Goal: Use online tool/utility: Utilize a website feature to perform a specific function

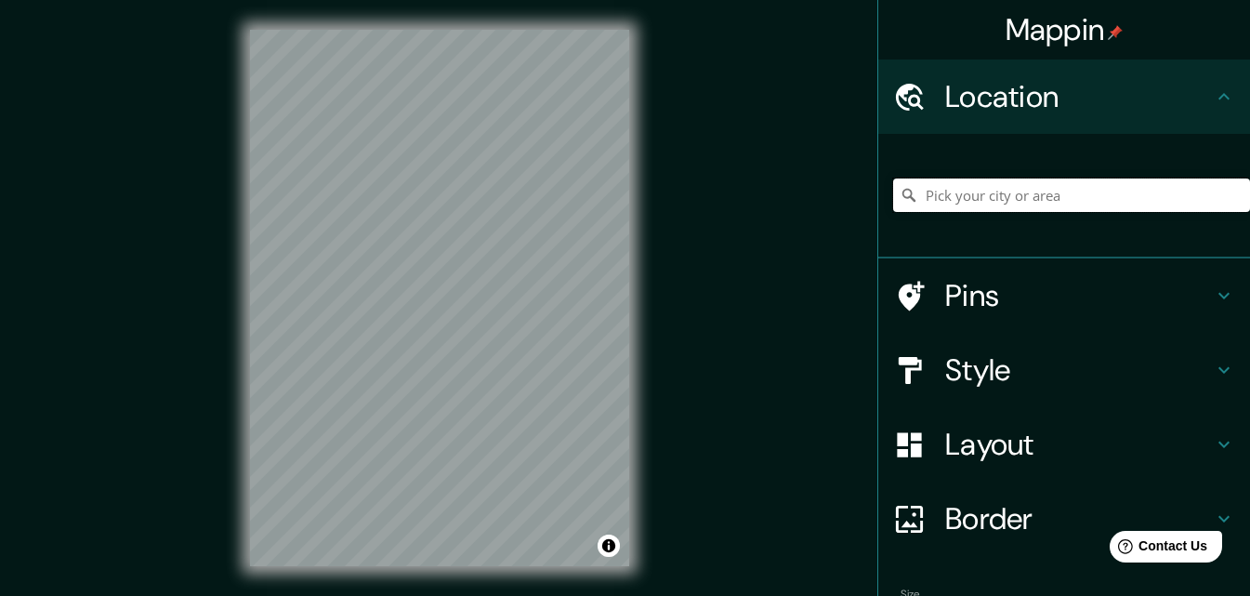
click at [1021, 196] on input "Pick your city or area" at bounding box center [1071, 194] width 357 height 33
paste input "[STREET_ADDRESS][PERSON_NAME]"
type input "[GEOGRAPHIC_DATA][PERSON_NAME][GEOGRAPHIC_DATA], [GEOGRAPHIC_DATA], B1744, [GEO…"
click at [966, 297] on h4 "Pins" at bounding box center [1079, 295] width 268 height 37
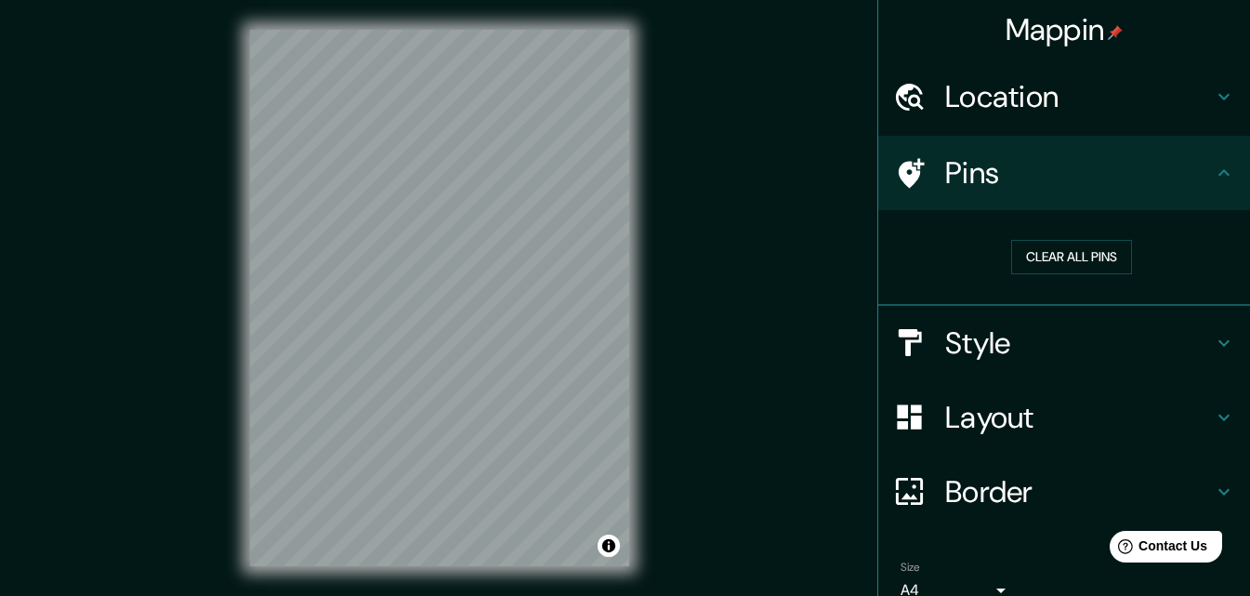
click at [945, 181] on h4 "Pins" at bounding box center [1079, 172] width 268 height 37
click at [899, 171] on icon at bounding box center [912, 173] width 26 height 30
click at [1040, 257] on button "Clear all pins" at bounding box center [1071, 257] width 121 height 34
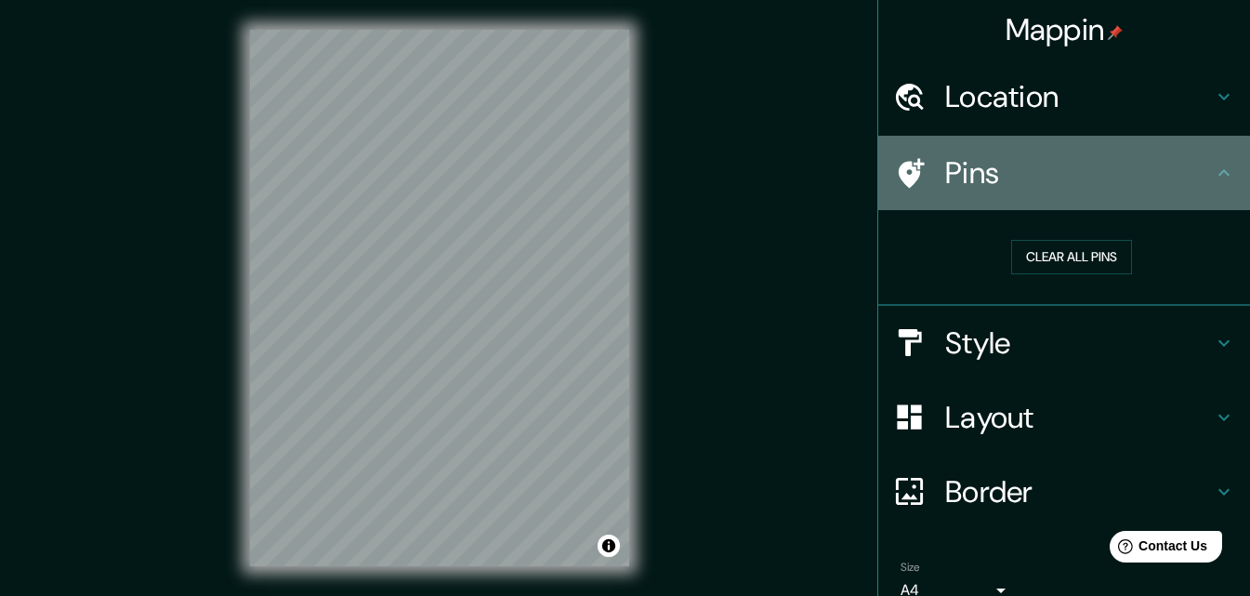
click at [1222, 165] on div "Pins" at bounding box center [1065, 173] width 372 height 74
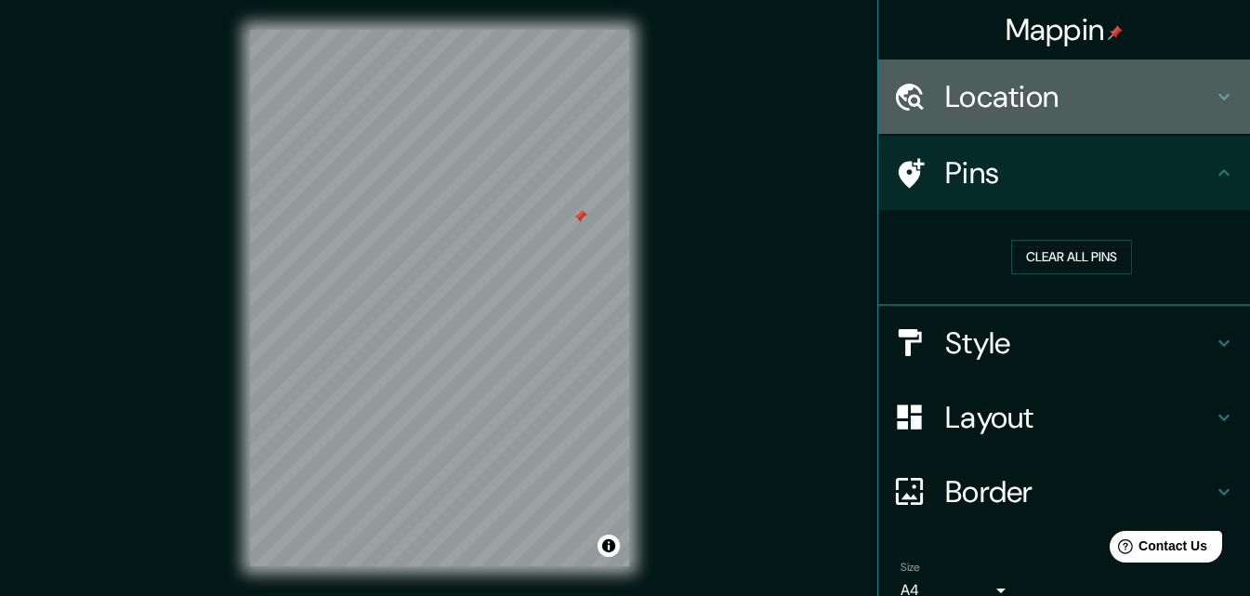
click at [1102, 97] on h4 "Location" at bounding box center [1079, 96] width 268 height 37
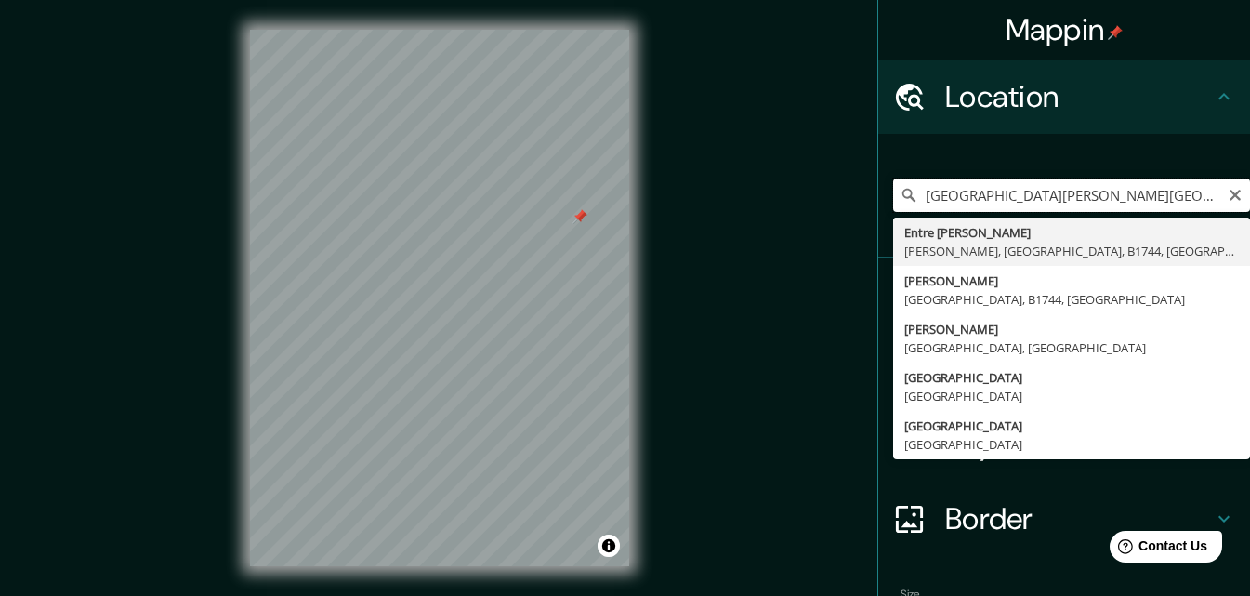
click at [1111, 194] on input "[GEOGRAPHIC_DATA][PERSON_NAME][GEOGRAPHIC_DATA], [GEOGRAPHIC_DATA], B1744, [GEO…" at bounding box center [1071, 194] width 357 height 33
click at [1103, 190] on input "[GEOGRAPHIC_DATA][PERSON_NAME][GEOGRAPHIC_DATA], [GEOGRAPHIC_DATA], B1744, [GEO…" at bounding box center [1071, 194] width 357 height 33
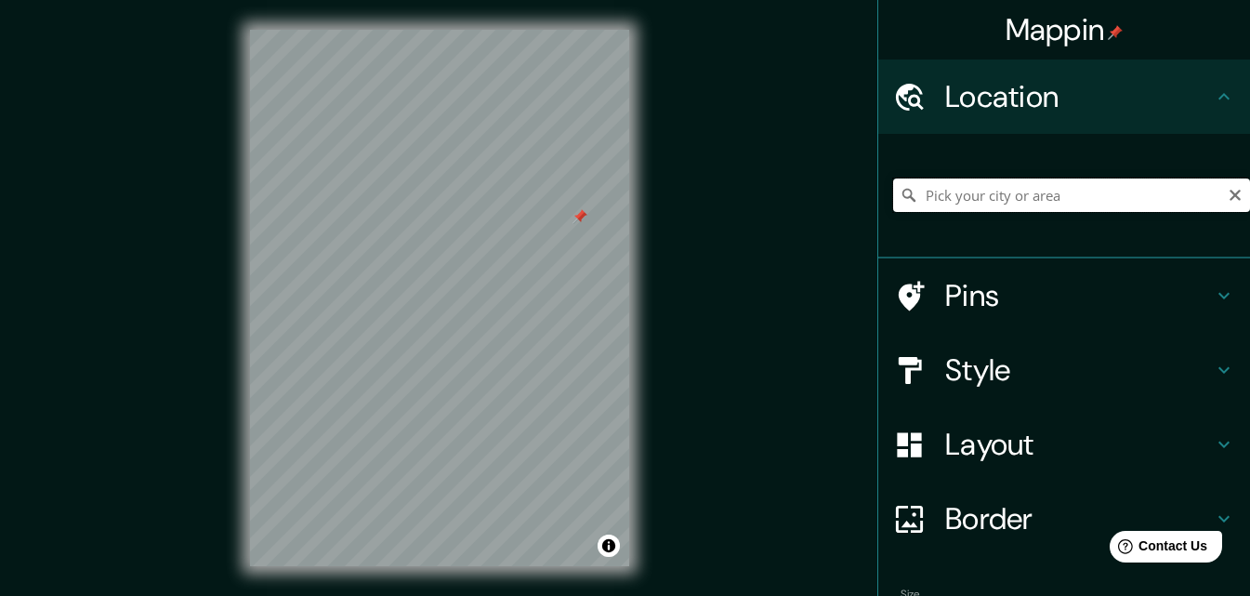
paste input "[STREET_ADDRESS][PERSON_NAME]"
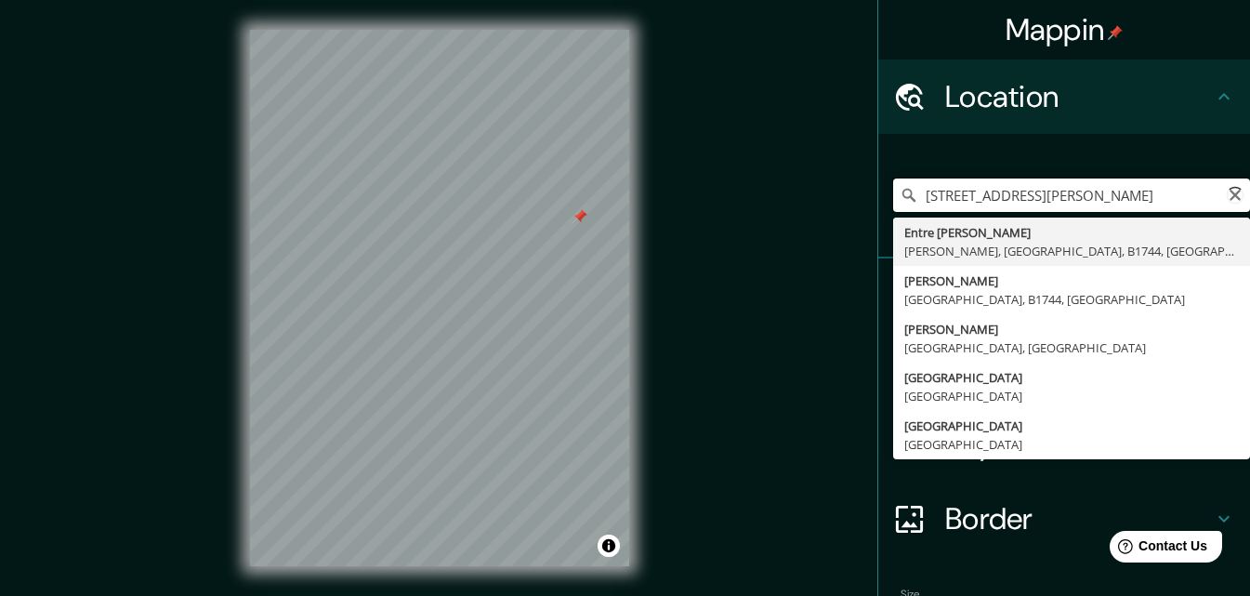
type input "[GEOGRAPHIC_DATA][PERSON_NAME][GEOGRAPHIC_DATA], [GEOGRAPHIC_DATA], B1744, [GEO…"
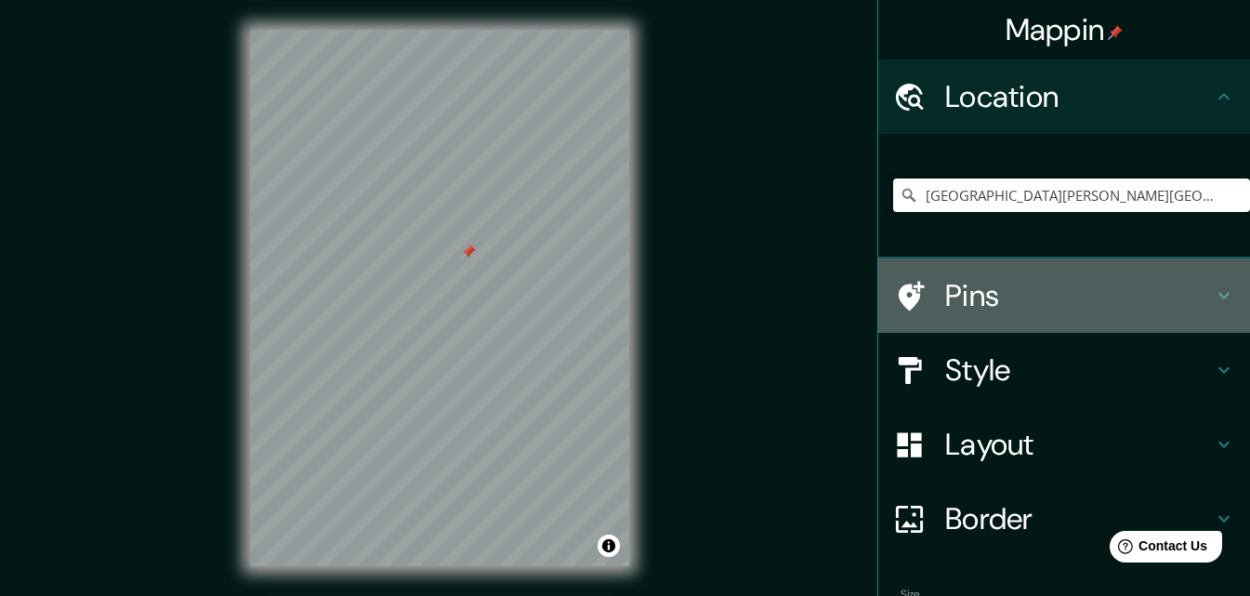
click at [1068, 291] on h4 "Pins" at bounding box center [1079, 295] width 268 height 37
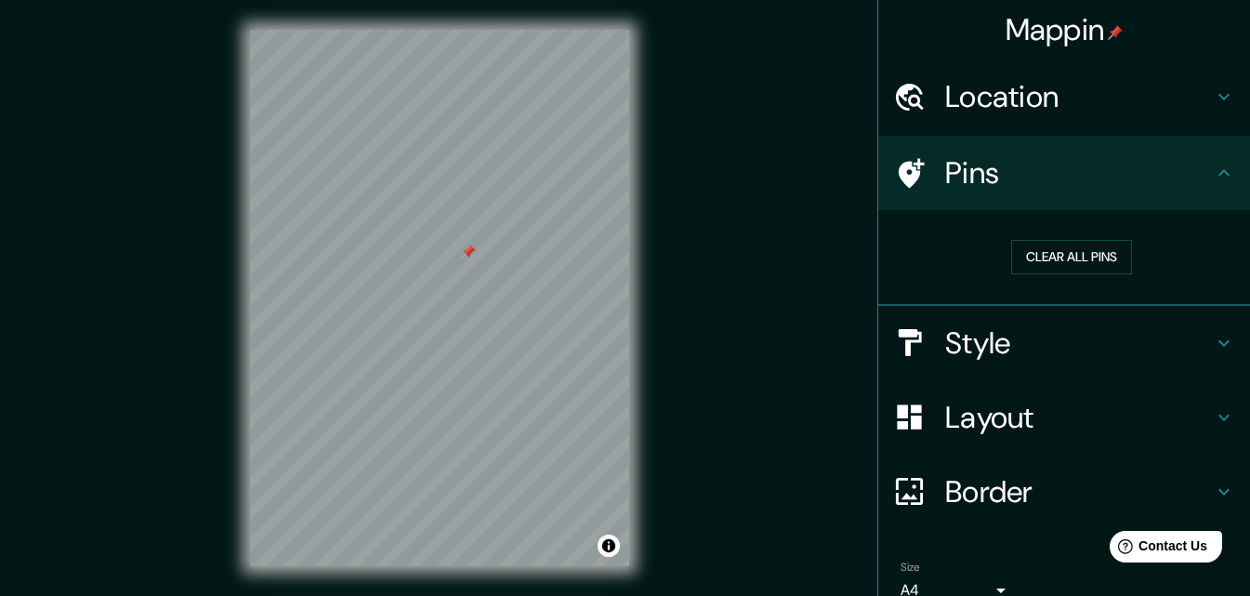
click at [1192, 185] on h4 "Pins" at bounding box center [1079, 172] width 268 height 37
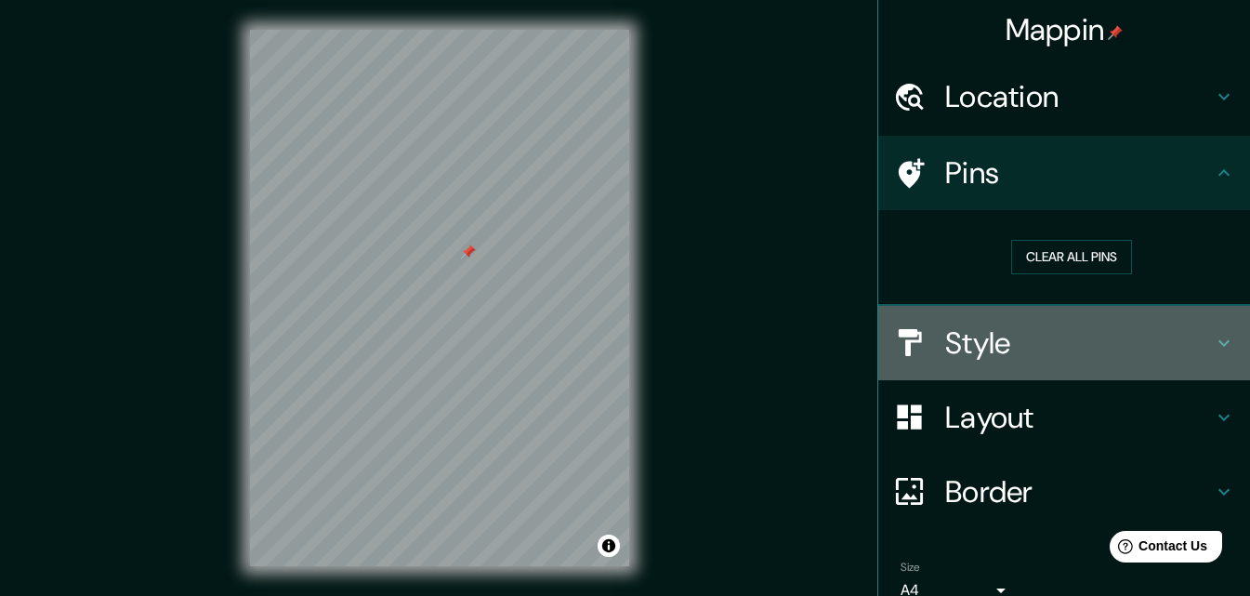
click at [1176, 342] on h4 "Style" at bounding box center [1079, 342] width 268 height 37
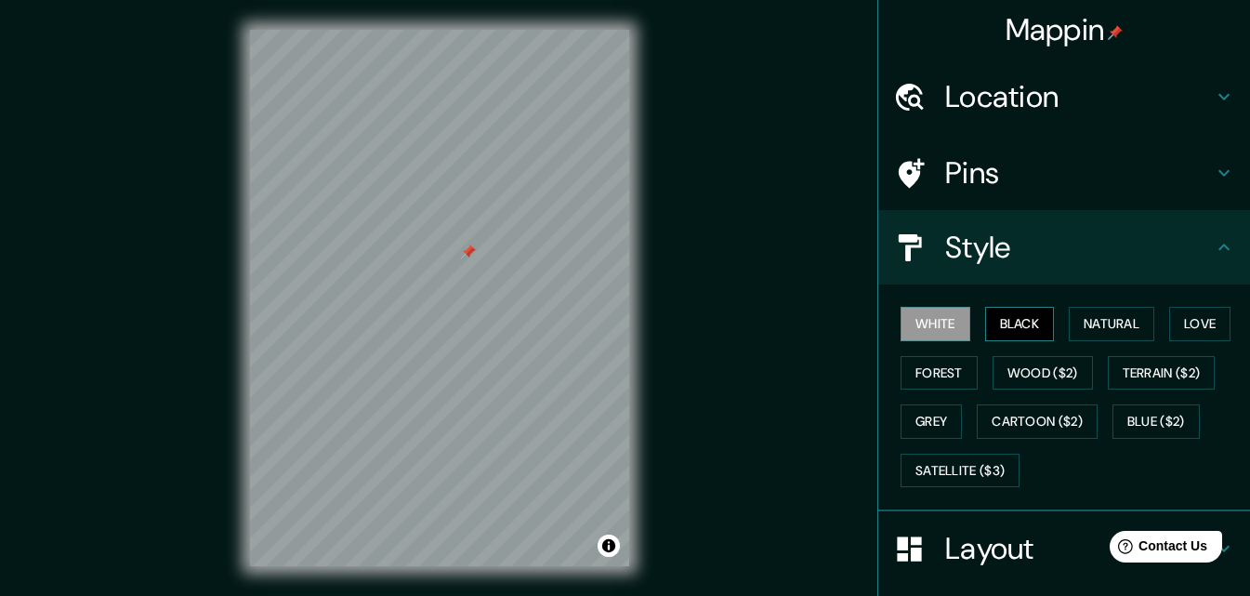
click at [1023, 320] on button "Black" at bounding box center [1020, 324] width 70 height 34
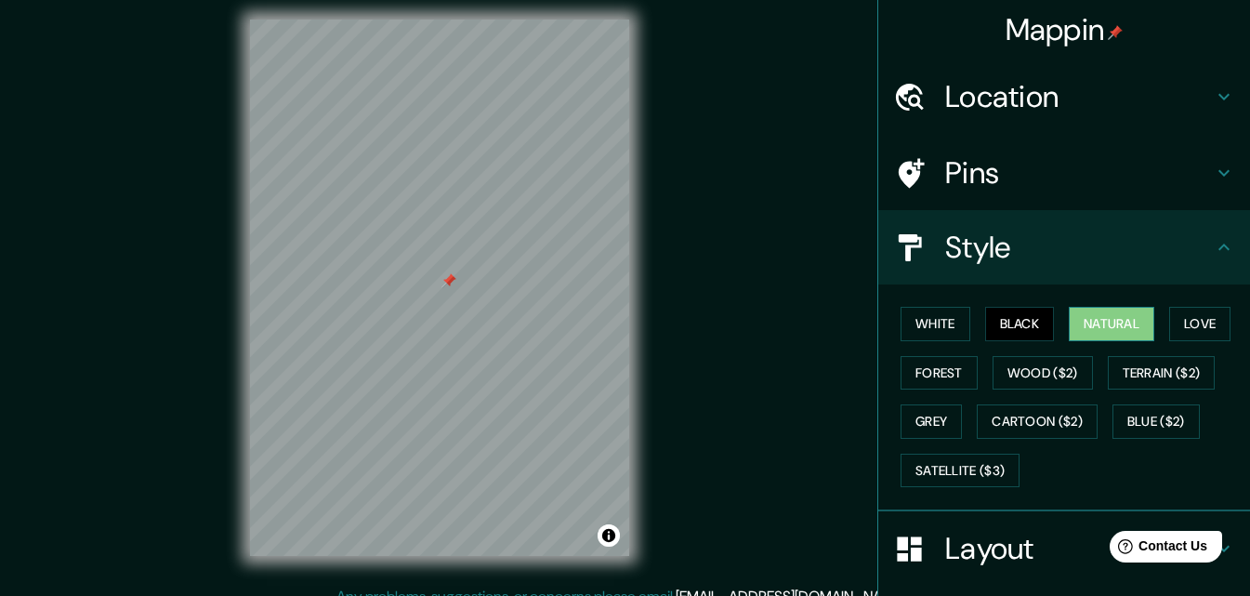
click at [1117, 337] on button "Natural" at bounding box center [1112, 324] width 86 height 34
click at [1202, 327] on button "Love" at bounding box center [1199, 324] width 61 height 34
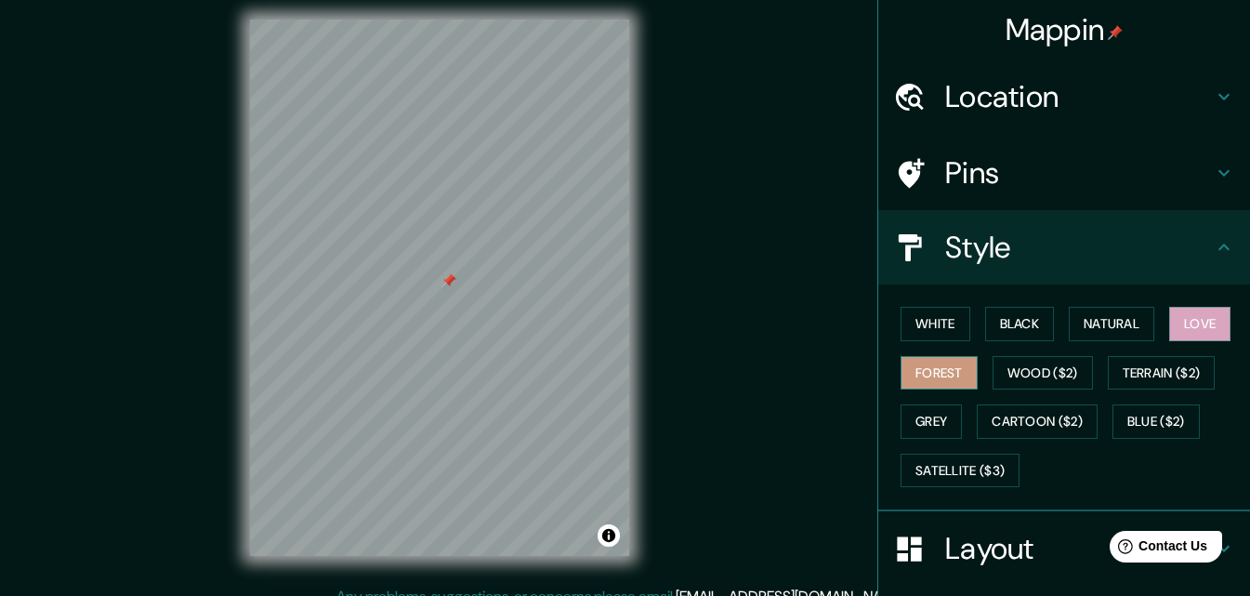
click at [929, 386] on button "Forest" at bounding box center [939, 373] width 77 height 34
click at [1145, 424] on button "Blue ($2)" at bounding box center [1156, 421] width 87 height 34
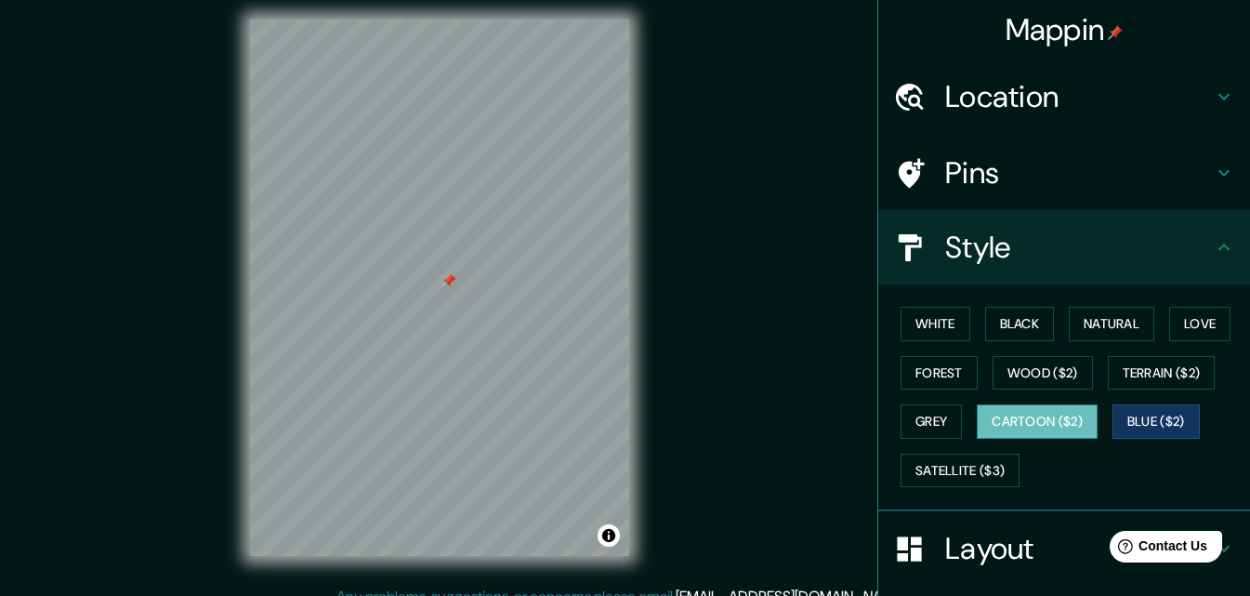
click at [1069, 421] on button "Cartoon ($2)" at bounding box center [1037, 421] width 121 height 34
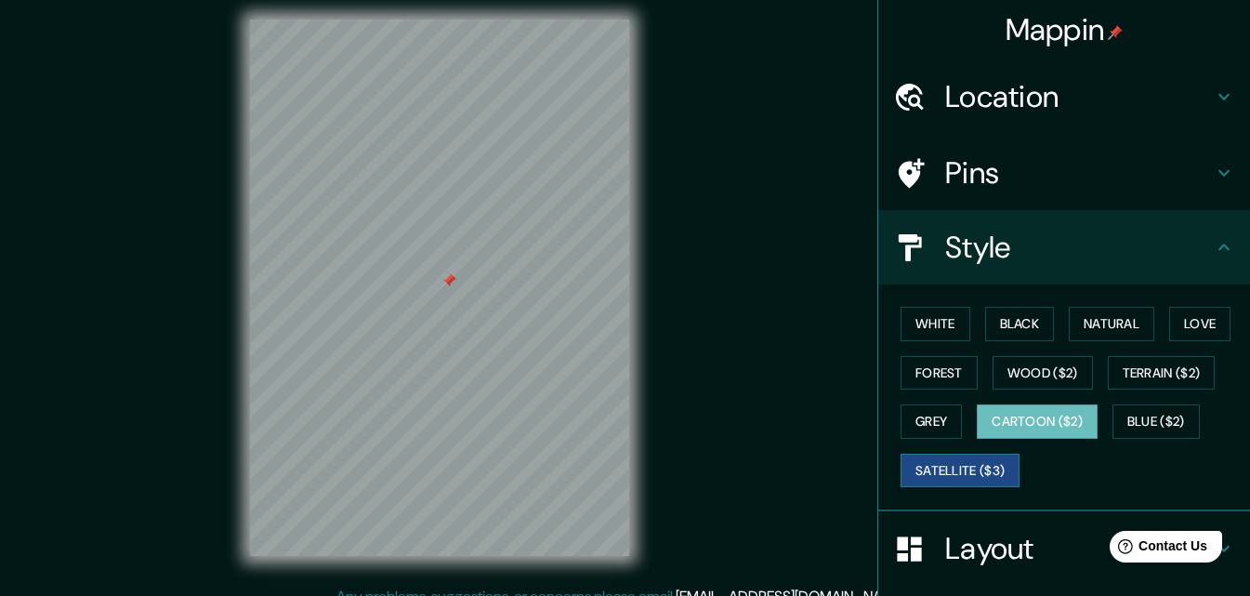
click at [958, 479] on button "Satellite ($3)" at bounding box center [960, 471] width 119 height 34
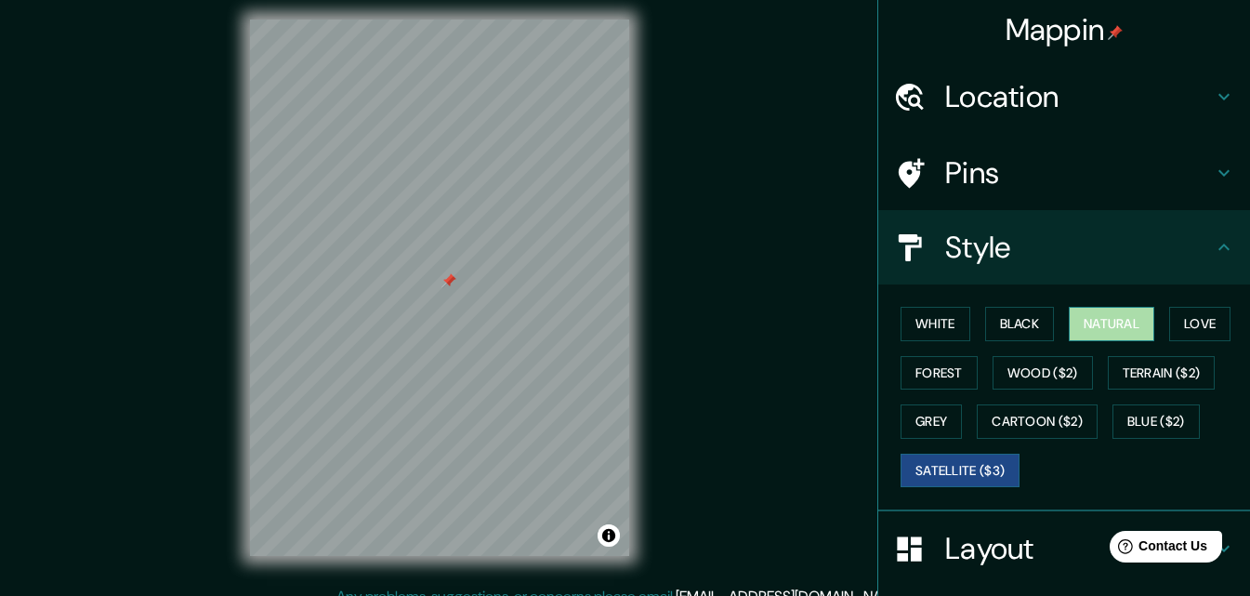
click at [1108, 325] on button "Natural" at bounding box center [1112, 324] width 86 height 34
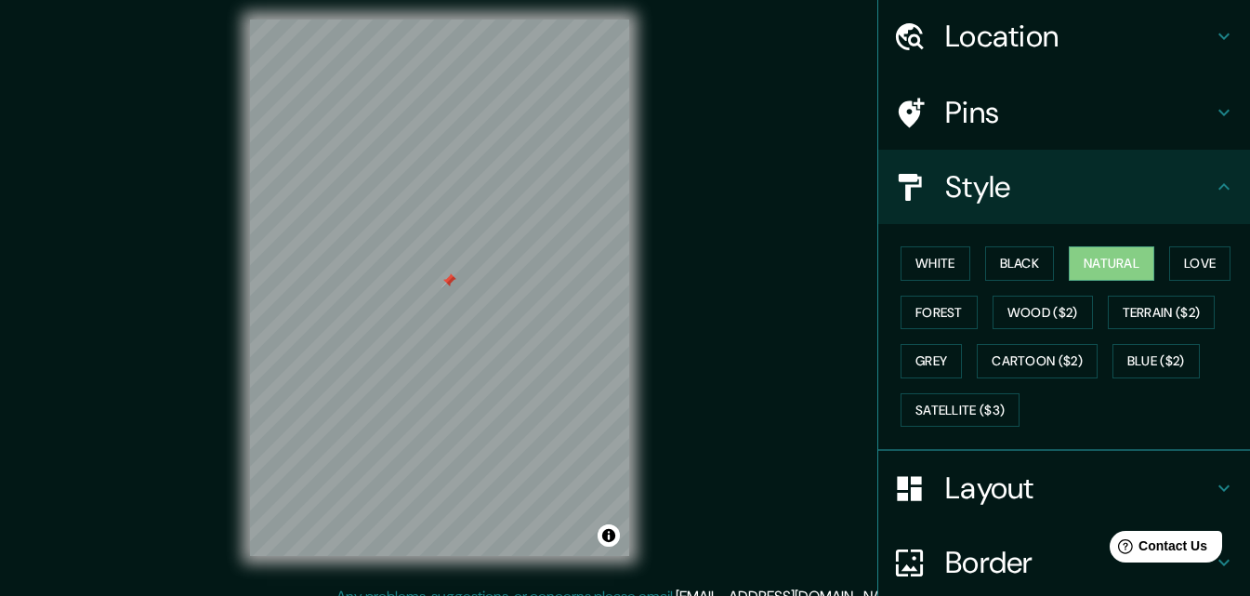
scroll to position [93, 0]
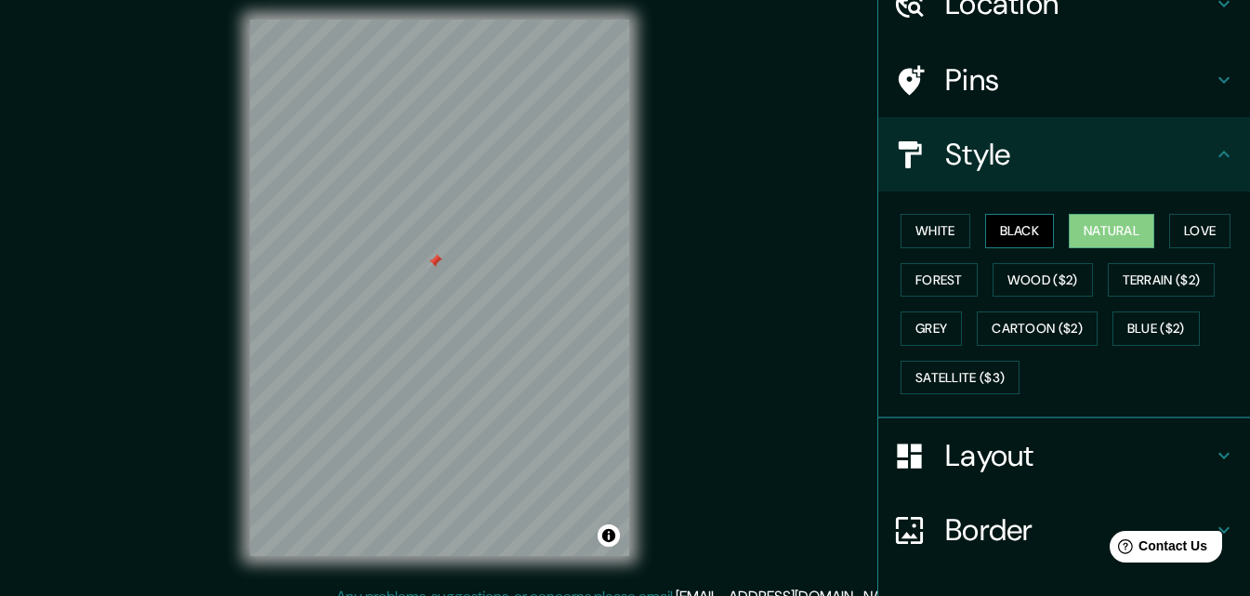
click at [992, 239] on button "Black" at bounding box center [1020, 231] width 70 height 34
click at [1171, 222] on button "Love" at bounding box center [1199, 231] width 61 height 34
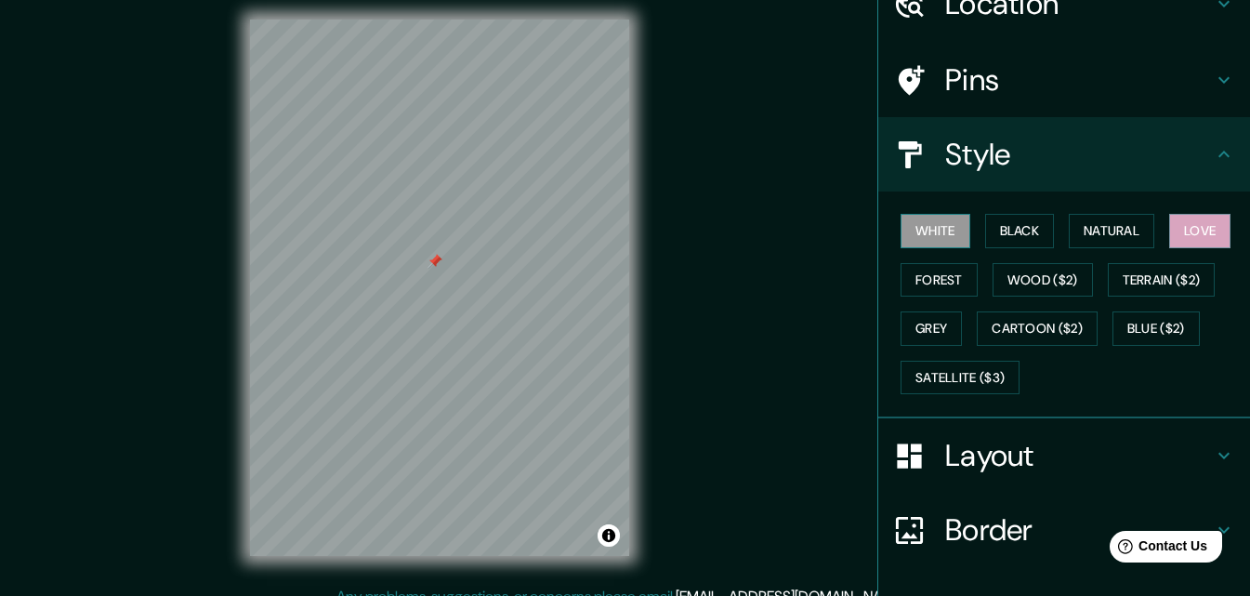
click at [940, 226] on button "White" at bounding box center [936, 231] width 70 height 34
click at [939, 282] on button "Forest" at bounding box center [939, 280] width 77 height 34
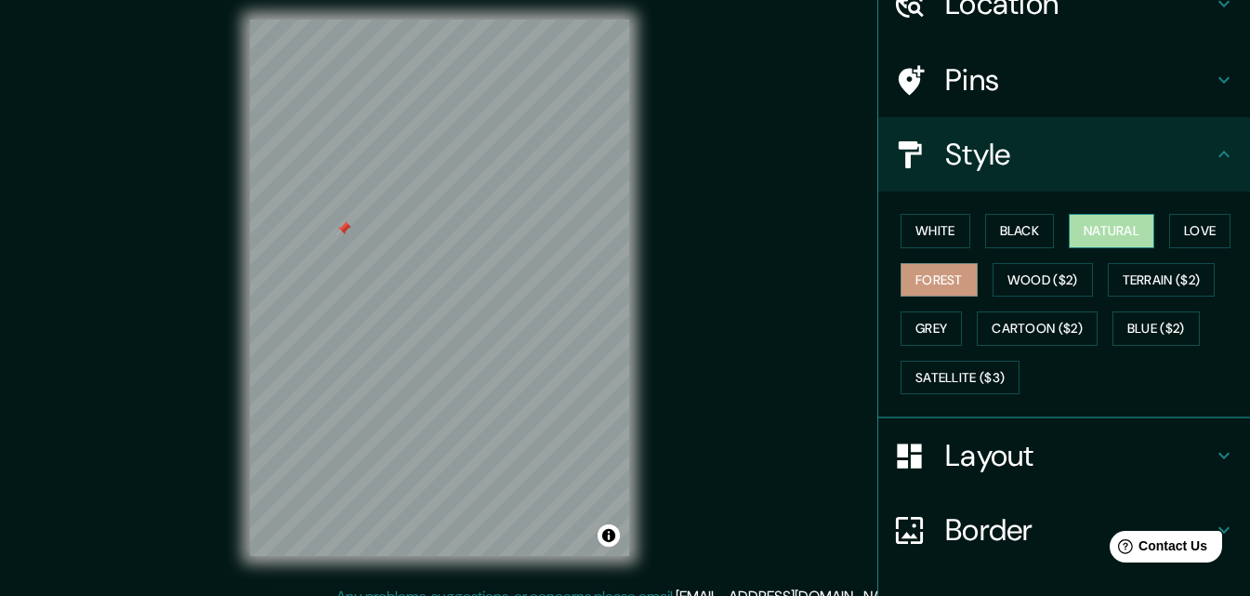
click at [1119, 236] on button "Natural" at bounding box center [1112, 231] width 86 height 34
